Goal: Task Accomplishment & Management: Complete application form

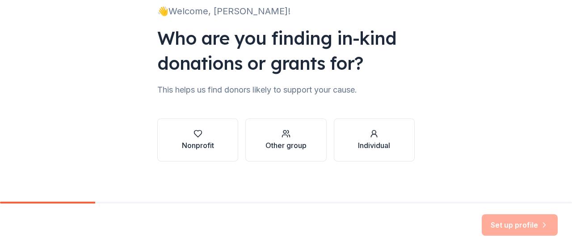
scroll to position [70, 0]
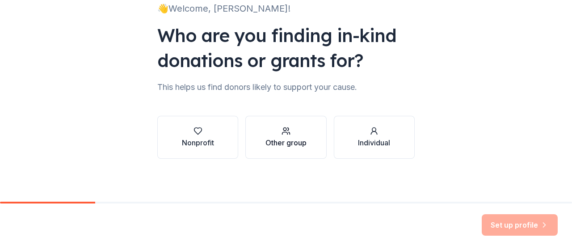
click at [282, 143] on div "Other group" at bounding box center [285, 142] width 41 height 11
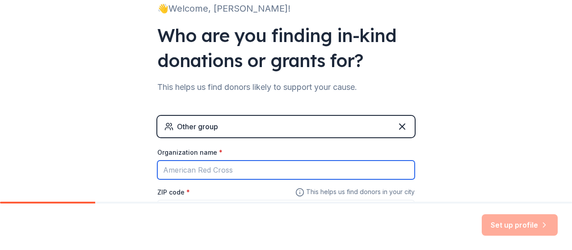
click at [253, 174] on input "Organization name *" at bounding box center [285, 169] width 257 height 19
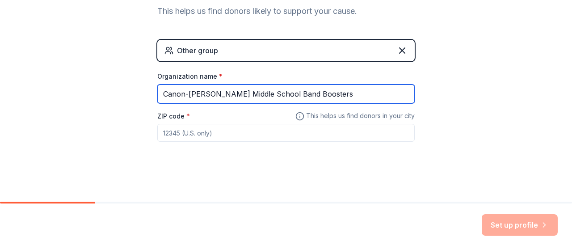
type input "Canon-[PERSON_NAME] Middle School Band Boosters"
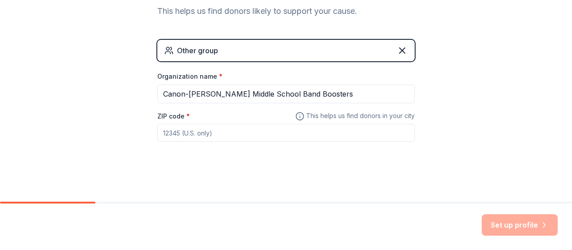
click at [298, 130] on input "ZIP code *" at bounding box center [285, 133] width 257 height 18
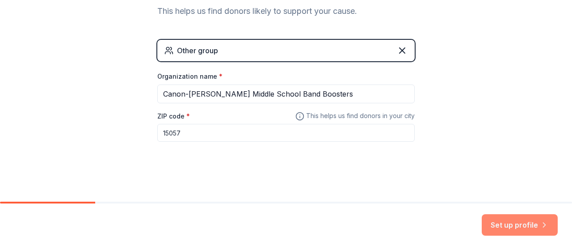
type input "15057"
click at [526, 230] on button "Set up profile" at bounding box center [520, 224] width 76 height 21
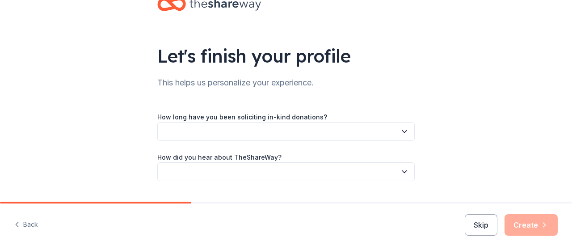
scroll to position [50, 0]
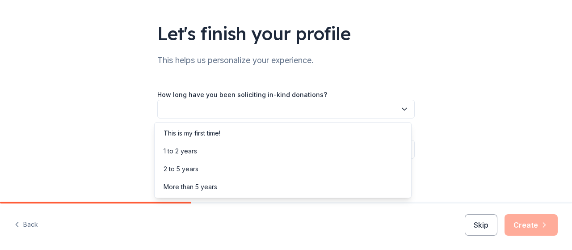
click at [262, 108] on button "button" at bounding box center [285, 109] width 257 height 19
click at [251, 133] on div "This is my first time!" at bounding box center [282, 133] width 253 height 18
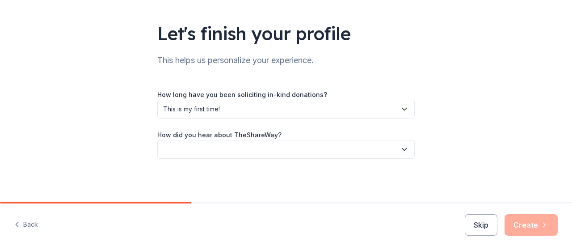
click at [249, 145] on button "button" at bounding box center [285, 149] width 257 height 19
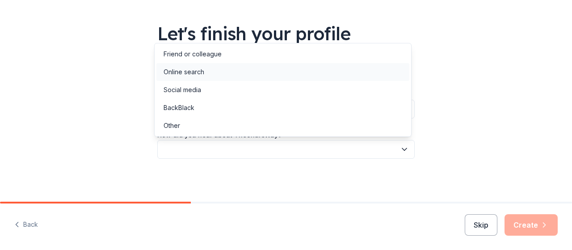
click at [247, 75] on div "Online search" at bounding box center [282, 72] width 253 height 18
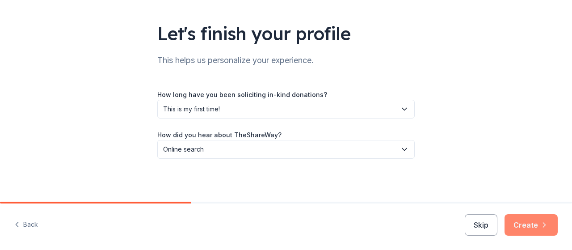
click at [528, 223] on button "Create" at bounding box center [531, 224] width 53 height 21
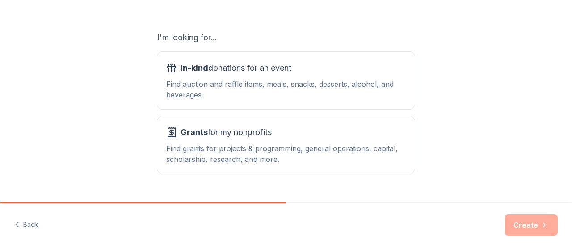
scroll to position [133, 0]
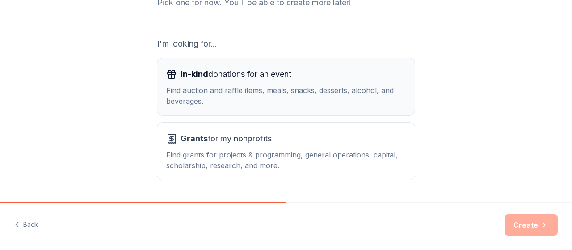
click at [350, 91] on div "Find auction and raffle items, meals, snacks, desserts, alcohol, and beverages." at bounding box center [286, 95] width 240 height 21
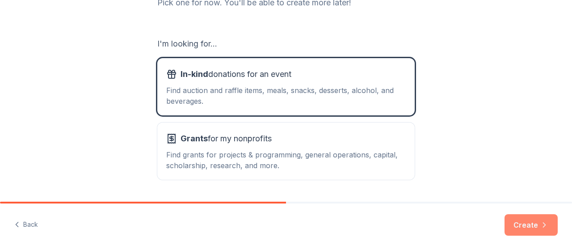
click at [534, 224] on button "Create" at bounding box center [531, 224] width 53 height 21
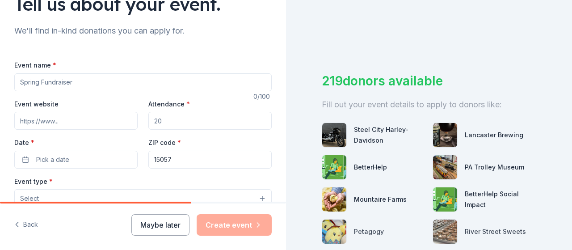
scroll to position [88, 0]
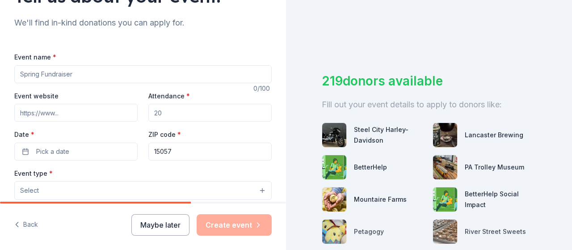
click at [191, 74] on input "Event name *" at bounding box center [142, 74] width 257 height 18
type input "Winter Fundraiser for our Middle School Band Youth Night"
click at [70, 113] on input "Event website" at bounding box center [75, 113] width 123 height 18
click at [171, 112] on input "Attendance *" at bounding box center [209, 113] width 123 height 18
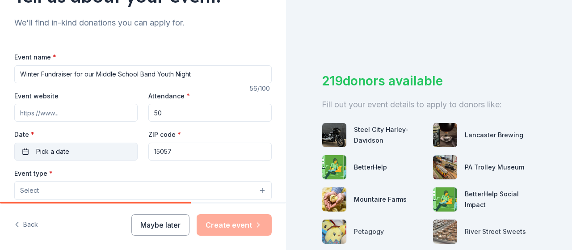
type input "50"
click at [79, 151] on button "Pick a date" at bounding box center [75, 152] width 123 height 18
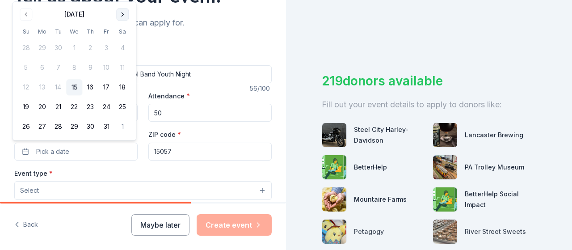
click at [121, 15] on button "Go to next month" at bounding box center [122, 14] width 13 height 13
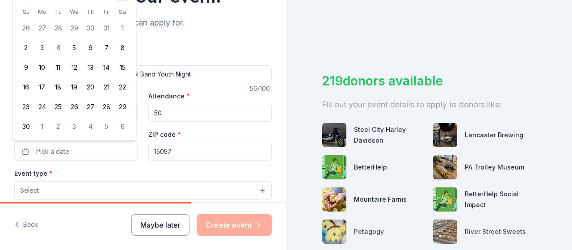
click at [121, 15] on th "Sa" at bounding box center [122, 11] width 16 height 9
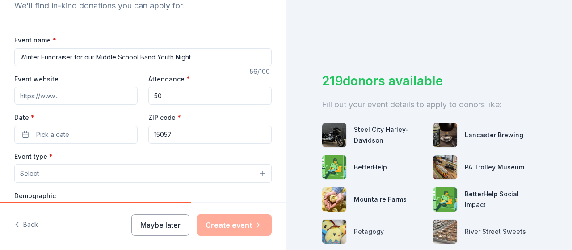
scroll to position [105, 0]
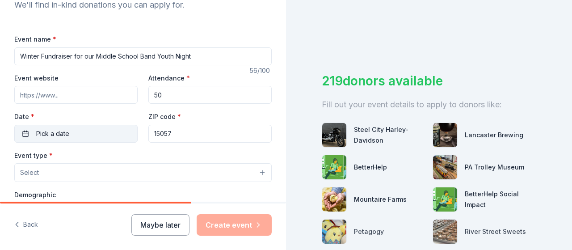
click at [122, 135] on button "Pick a date" at bounding box center [75, 134] width 123 height 18
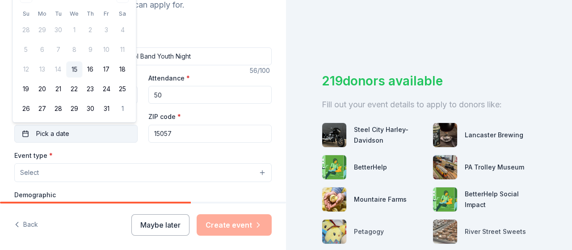
click at [105, 138] on button "Pick a date" at bounding box center [75, 134] width 123 height 18
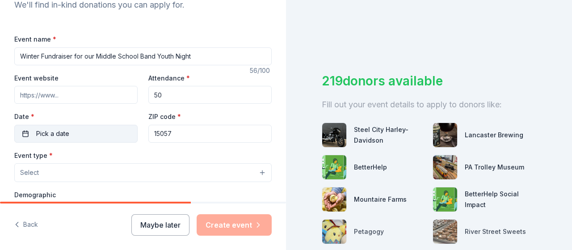
click at [105, 138] on button "Pick a date" at bounding box center [75, 134] width 123 height 18
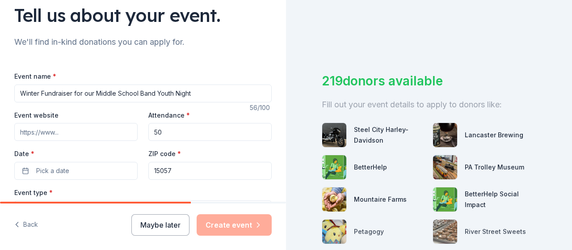
scroll to position [52, 0]
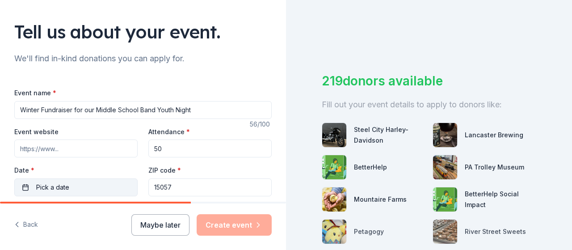
click at [86, 187] on button "Pick a date" at bounding box center [75, 187] width 123 height 18
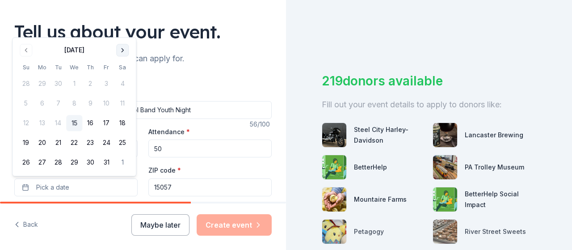
click at [127, 49] on button "Go to next month" at bounding box center [122, 50] width 13 height 13
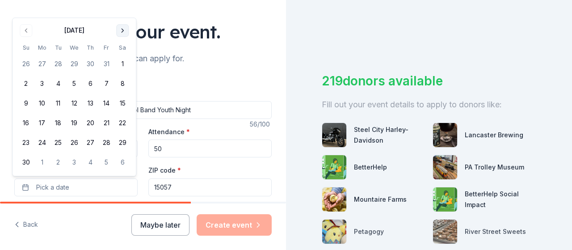
click at [127, 49] on div "November 2025 Su Mo Tu We Th Fr Sa 26 27 28 29 30 31 1 2 3 4 5 6 7 8 9 10 11 12…" at bounding box center [74, 96] width 113 height 147
click at [123, 30] on button "Go to next month" at bounding box center [122, 30] width 13 height 13
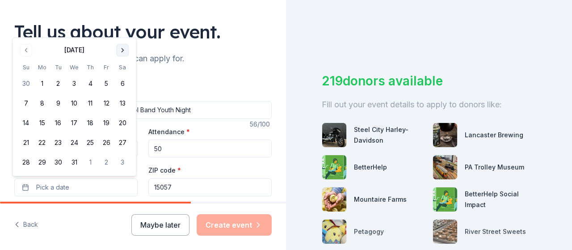
click at [124, 47] on button "Go to next month" at bounding box center [122, 50] width 13 height 13
click at [106, 144] on button "23" at bounding box center [106, 143] width 16 height 16
click at [213, 26] on div "Tell us about your event." at bounding box center [142, 31] width 257 height 25
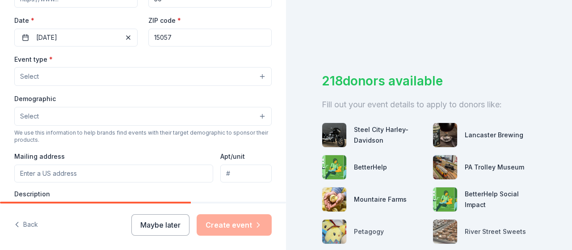
scroll to position [205, 0]
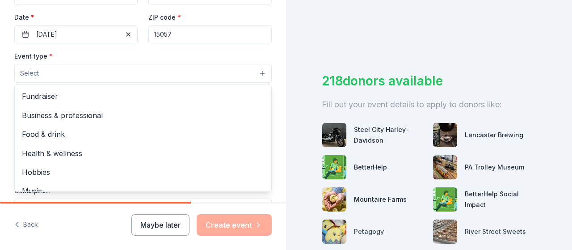
click at [222, 72] on button "Select" at bounding box center [142, 73] width 257 height 19
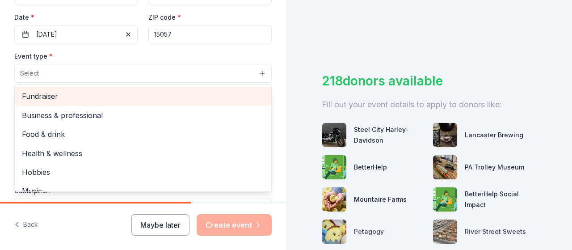
click at [215, 96] on span "Fundraiser" at bounding box center [143, 96] width 242 height 12
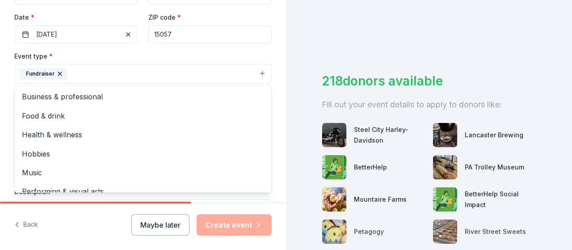
scroll to position [11, 0]
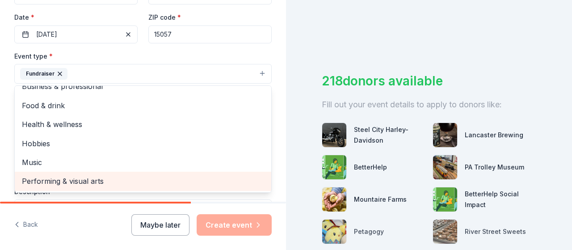
click at [223, 186] on div "Performing & visual arts" at bounding box center [143, 181] width 257 height 19
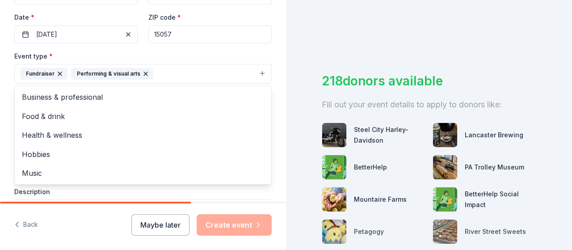
scroll to position [0, 0]
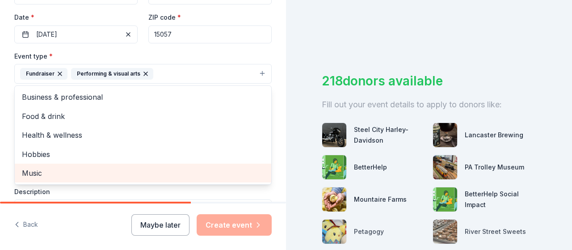
click at [205, 173] on span "Music" at bounding box center [143, 173] width 242 height 12
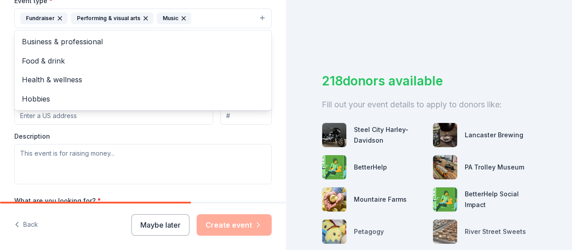
scroll to position [263, 0]
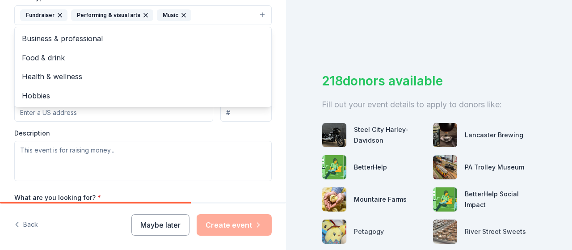
click at [233, 133] on div "Event type * Fundraiser Performing & visual arts Music Business & professional …" at bounding box center [142, 86] width 257 height 189
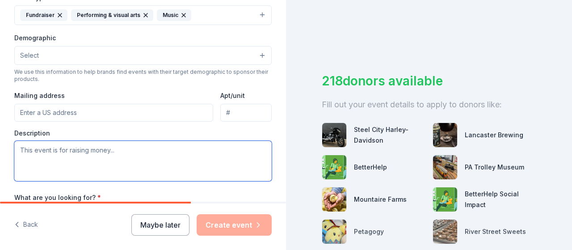
click at [175, 147] on textarea at bounding box center [142, 161] width 257 height 40
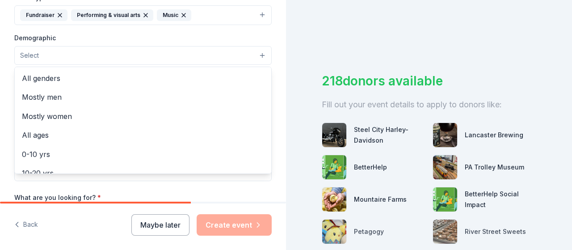
click at [96, 59] on button "Select" at bounding box center [142, 55] width 257 height 19
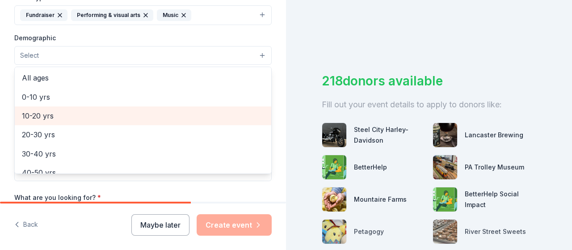
click at [217, 110] on span "10-20 yrs" at bounding box center [143, 116] width 242 height 12
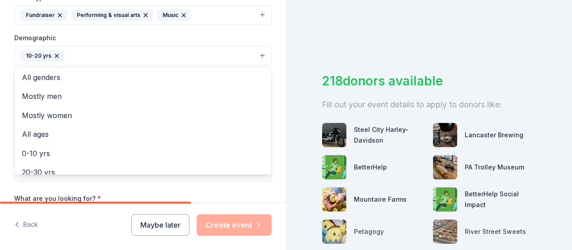
scroll to position [0, 0]
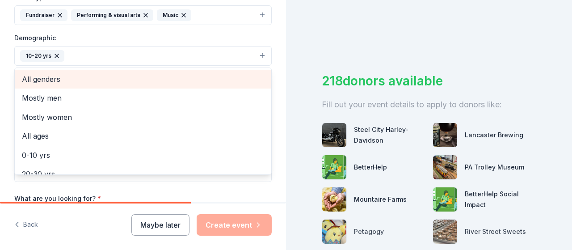
click at [176, 74] on span "All genders" at bounding box center [143, 79] width 242 height 12
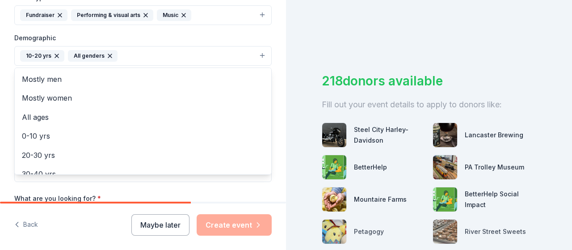
click at [277, 55] on div "Tell us about your event. We'll find in-kind donations you can apply for. Event…" at bounding box center [143, 35] width 286 height 597
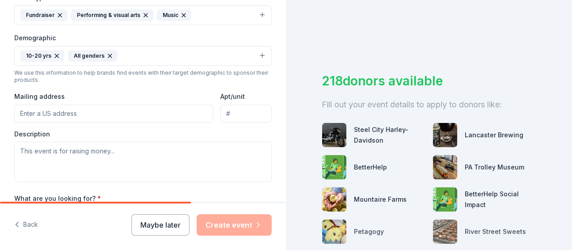
click at [134, 111] on input "Mailing address" at bounding box center [113, 114] width 199 height 18
type input "1436 Reissing Road, McDonald, PA, 15057"
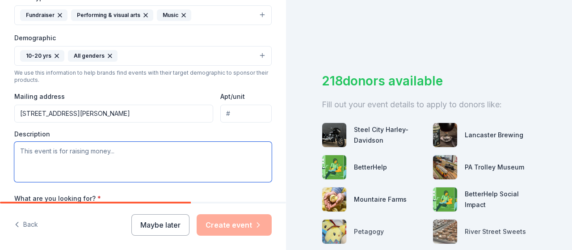
click at [135, 150] on textarea at bounding box center [142, 162] width 257 height 40
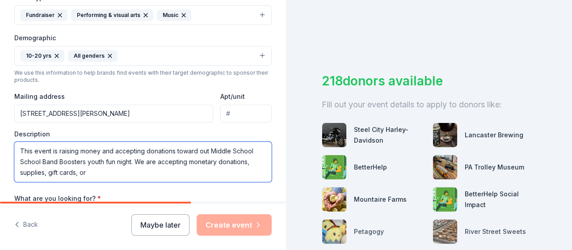
click at [92, 171] on textarea "This event is raising money and accepting donations toward out Middle School Sc…" at bounding box center [142, 162] width 257 height 40
click at [44, 172] on textarea "This event is raising money and accepting donations toward out Middle School Sc…" at bounding box center [142, 162] width 257 height 40
click at [151, 173] on textarea "This event is raising money and accepting donations toward out Middle School Sc…" at bounding box center [142, 162] width 257 height 40
click at [44, 170] on textarea "This event is raising money and accepting donations toward out Middle School Sc…" at bounding box center [142, 162] width 257 height 40
click at [70, 170] on textarea "This event is raising money and accepting donations toward out Middle School Sc…" at bounding box center [142, 162] width 257 height 40
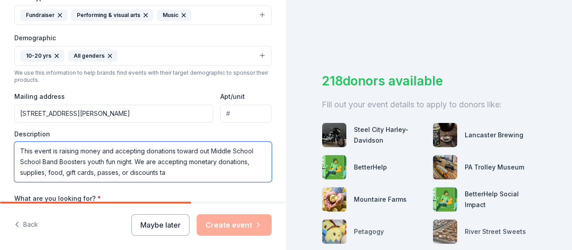
click at [168, 172] on textarea "This event is raising money and accepting donations toward out Middle School Sc…" at bounding box center [142, 162] width 257 height 40
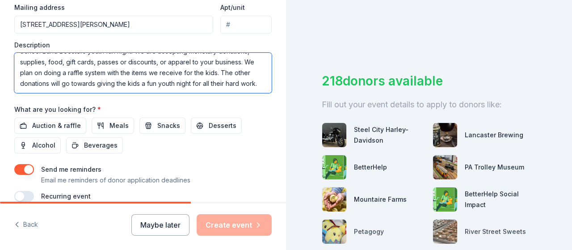
scroll to position [357, 0]
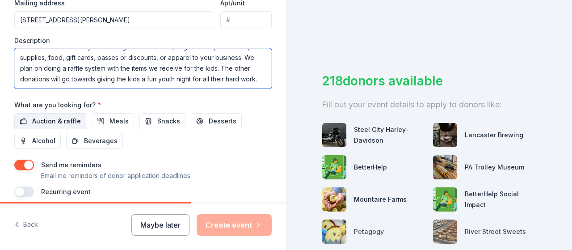
type textarea "This event is raising money and accepting donations toward out Middle School Sc…"
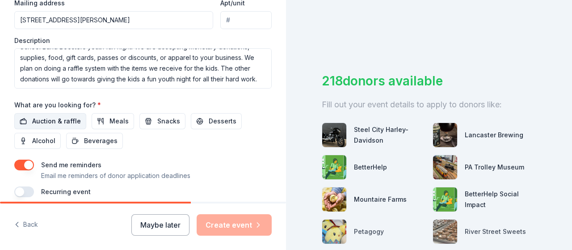
click at [70, 118] on span "Auction & raffle" at bounding box center [56, 121] width 49 height 11
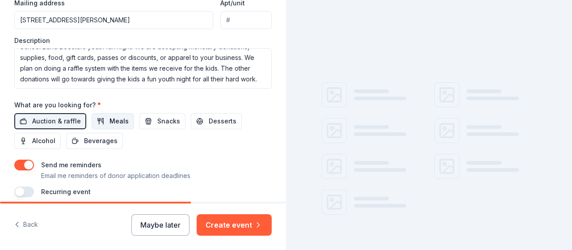
click at [114, 119] on span "Meals" at bounding box center [118, 121] width 19 height 11
click at [162, 117] on span "Snacks" at bounding box center [168, 121] width 23 height 11
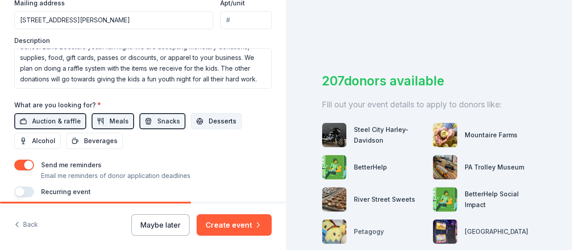
click at [217, 119] on span "Desserts" at bounding box center [223, 121] width 28 height 11
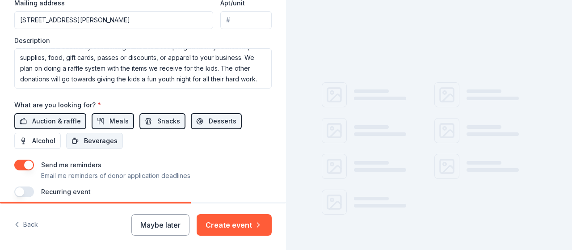
click at [98, 135] on span "Beverages" at bounding box center [101, 140] width 34 height 11
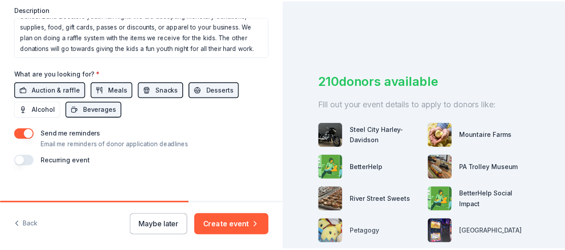
scroll to position [392, 0]
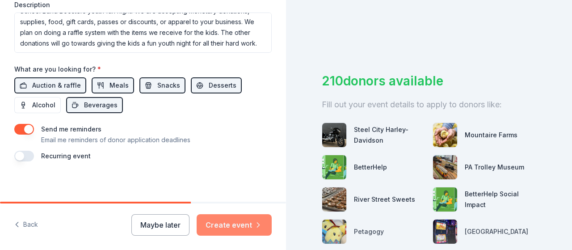
click at [251, 226] on button "Create event" at bounding box center [234, 224] width 75 height 21
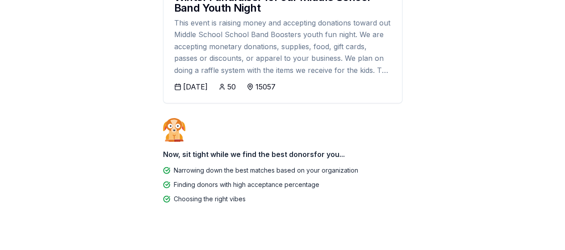
scroll to position [175, 0]
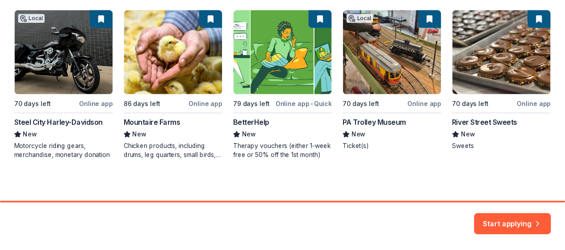
scroll to position [174, 0]
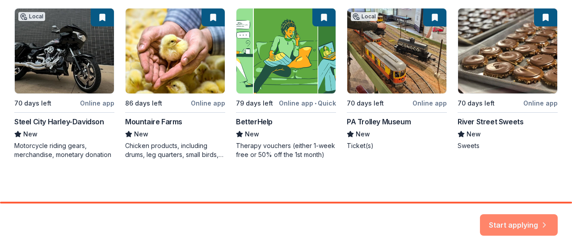
click at [520, 223] on button "Start applying" at bounding box center [519, 219] width 78 height 21
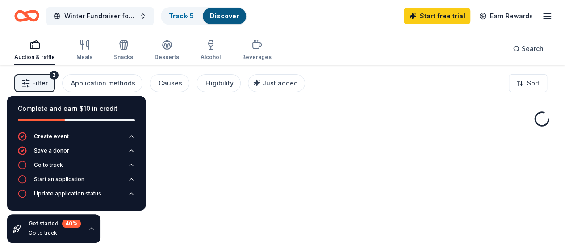
click at [520, 223] on div "Fetching donors, one moment..." at bounding box center [282, 190] width 565 height 250
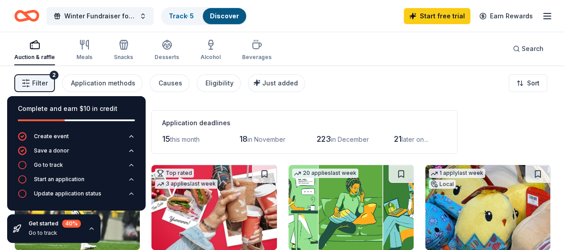
click at [437, 83] on div "Filter 2 Application methods Causes Eligibility Just added Sort" at bounding box center [282, 83] width 565 height 36
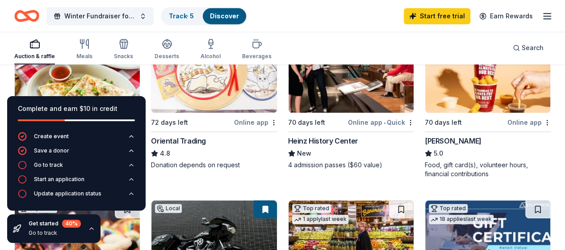
scroll to position [311, 0]
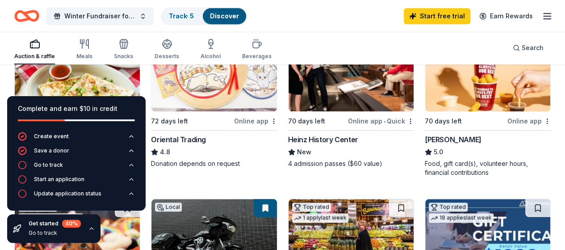
click at [289, 103] on img at bounding box center [351, 68] width 125 height 85
click at [425, 100] on img at bounding box center [487, 68] width 125 height 85
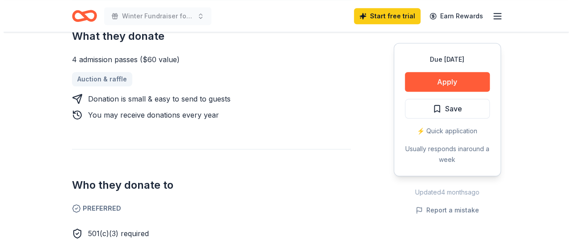
scroll to position [144, 0]
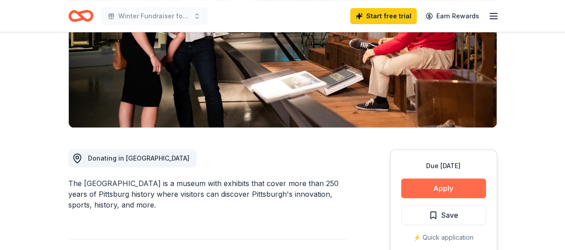
click at [439, 188] on button "Apply" at bounding box center [443, 188] width 85 height 20
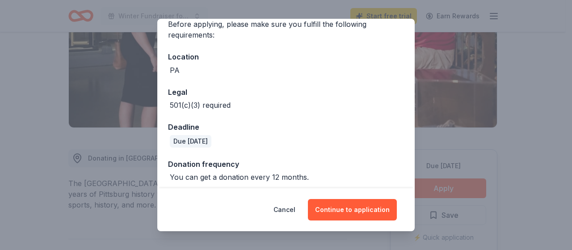
scroll to position [80, 0]
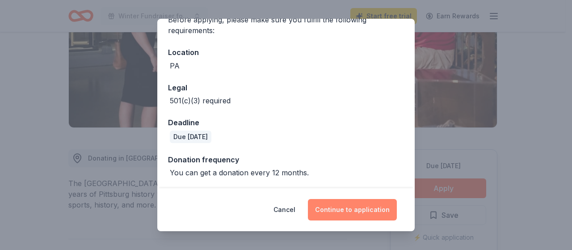
click at [370, 210] on button "Continue to application" at bounding box center [352, 209] width 89 height 21
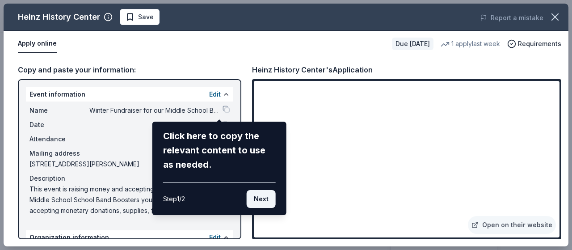
click at [261, 198] on button "Next" at bounding box center [261, 199] width 29 height 18
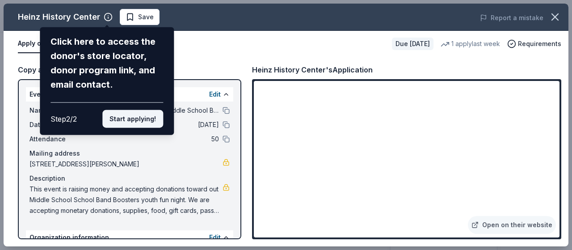
click at [139, 120] on button "Start applying!" at bounding box center [132, 119] width 61 height 18
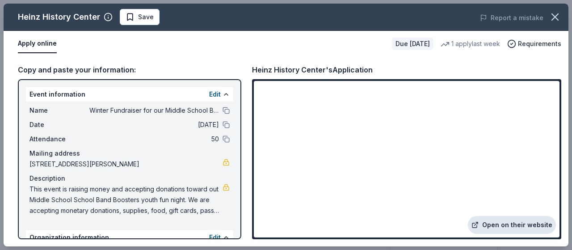
click at [506, 222] on link "Open on their website" at bounding box center [512, 225] width 88 height 18
click at [223, 109] on button at bounding box center [226, 110] width 7 height 7
click at [201, 203] on span "This event is raising money and accepting donations toward out Middle School Sc…" at bounding box center [125, 200] width 193 height 32
click at [200, 202] on span "This event is raising money and accepting donations toward out Middle School Sc…" at bounding box center [125, 200] width 193 height 32
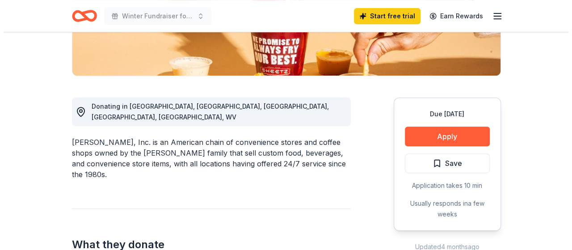
scroll to position [200, 0]
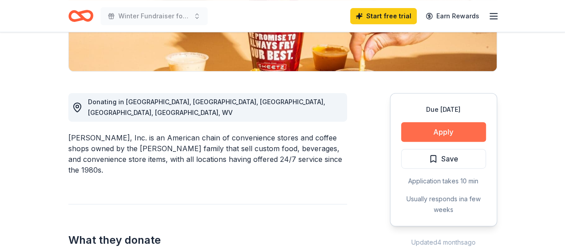
click at [446, 129] on button "Apply" at bounding box center [443, 132] width 85 height 20
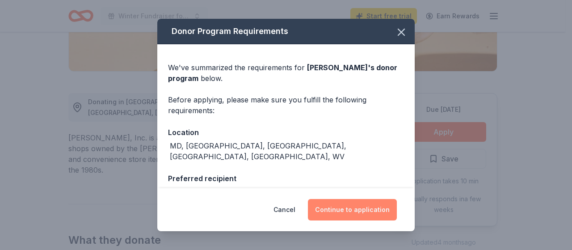
click at [361, 212] on button "Continue to application" at bounding box center [352, 209] width 89 height 21
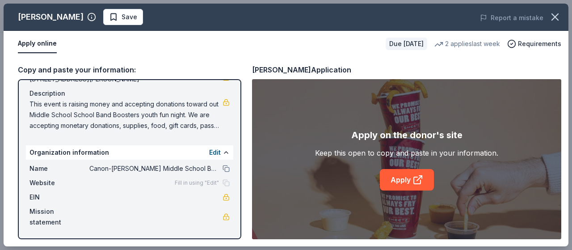
scroll to position [0, 0]
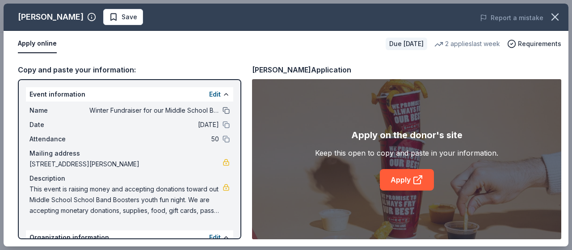
click at [223, 112] on button at bounding box center [226, 110] width 7 height 7
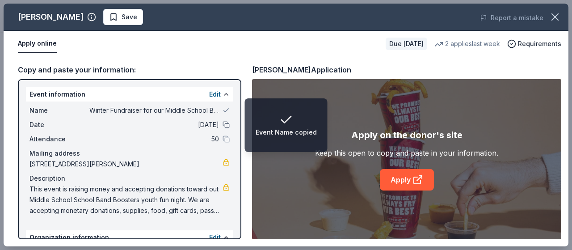
click at [223, 124] on button at bounding box center [226, 124] width 7 height 7
click at [223, 140] on button at bounding box center [226, 138] width 7 height 7
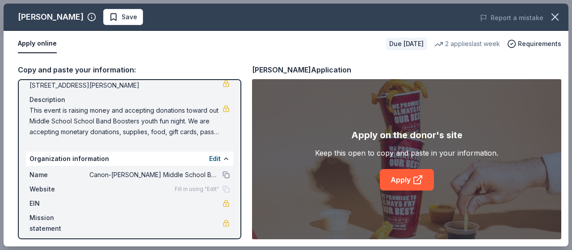
scroll to position [85, 0]
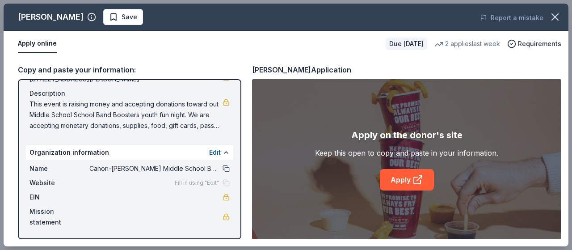
click at [223, 168] on button at bounding box center [226, 168] width 7 height 7
click at [392, 181] on link "Apply" at bounding box center [407, 179] width 54 height 21
